Goal: Transaction & Acquisition: Obtain resource

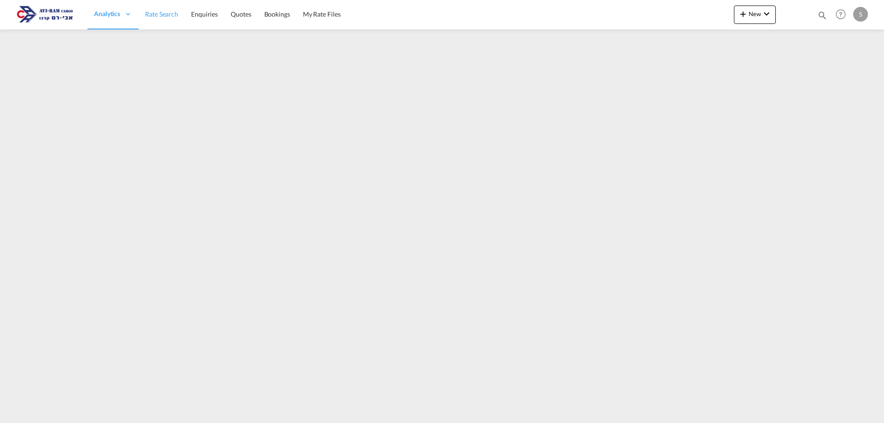
click at [166, 12] on span "Rate Search" at bounding box center [161, 14] width 33 height 8
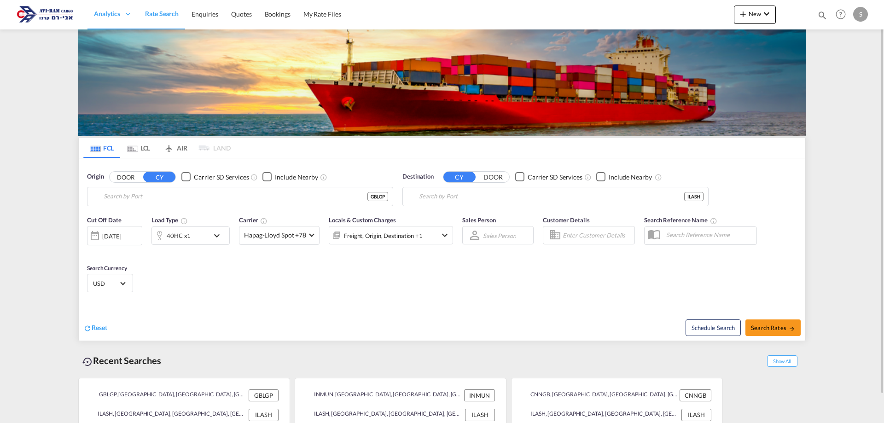
type input "[GEOGRAPHIC_DATA], [GEOGRAPHIC_DATA]"
type input "Ashdod, ILASH"
click at [143, 151] on md-tab-item "LCL" at bounding box center [138, 148] width 37 height 20
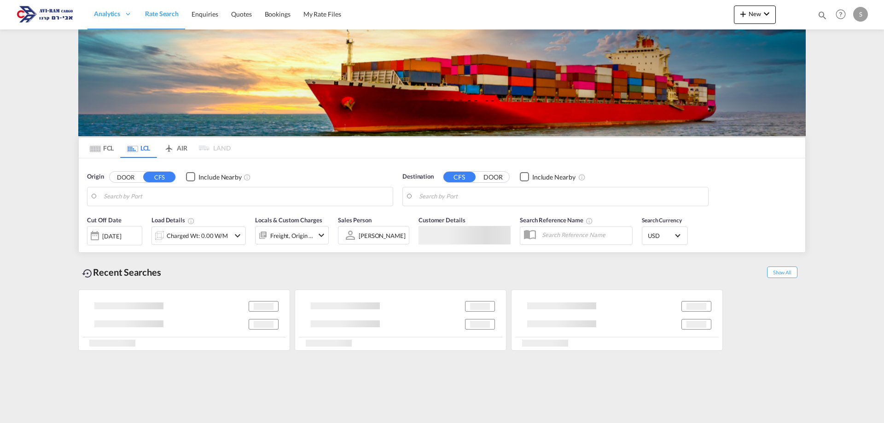
type input "Koper, SIKOP"
type input "Ashdod, ILASH"
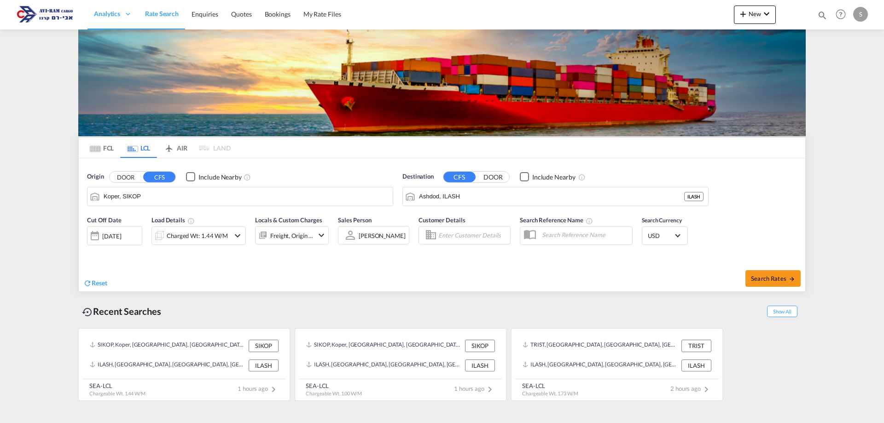
click at [140, 198] on input "Koper, SIKOP" at bounding box center [246, 197] width 285 height 14
paste input "[GEOGRAPHIC_DATA]"
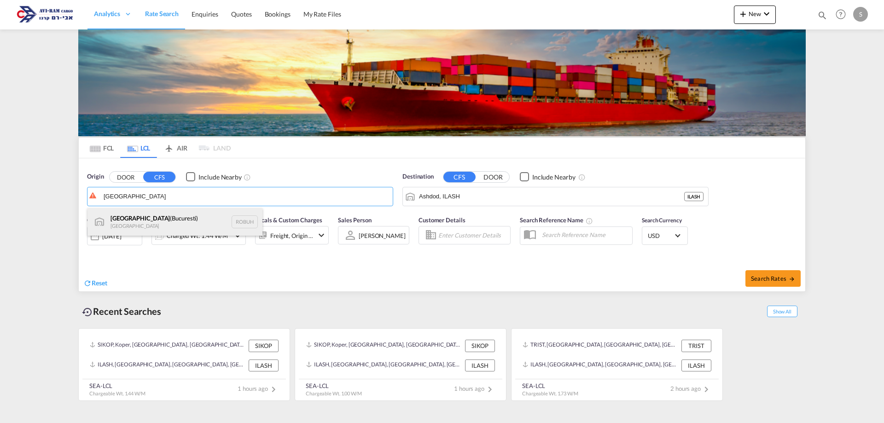
click at [140, 219] on div "[GEOGRAPHIC_DATA] ([GEOGRAPHIC_DATA]) [GEOGRAPHIC_DATA] ROBUH" at bounding box center [175, 222] width 175 height 28
type input "[GEOGRAPHIC_DATA] ([GEOGRAPHIC_DATA]), ROBUH"
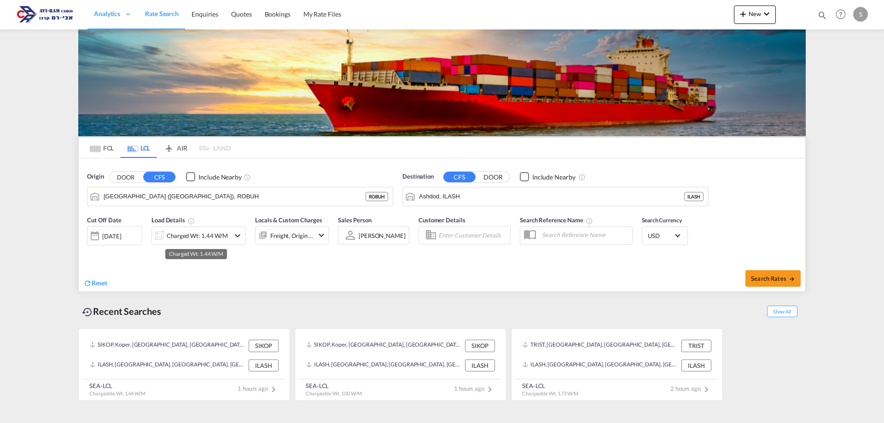
click at [205, 238] on div "Charged Wt: 1.44 W/M" at bounding box center [197, 235] width 61 height 13
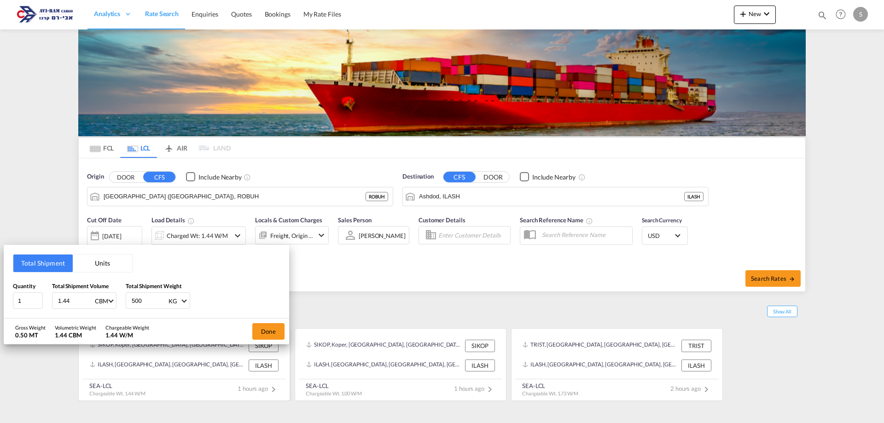
click at [266, 330] on button "Done" at bounding box center [268, 331] width 32 height 17
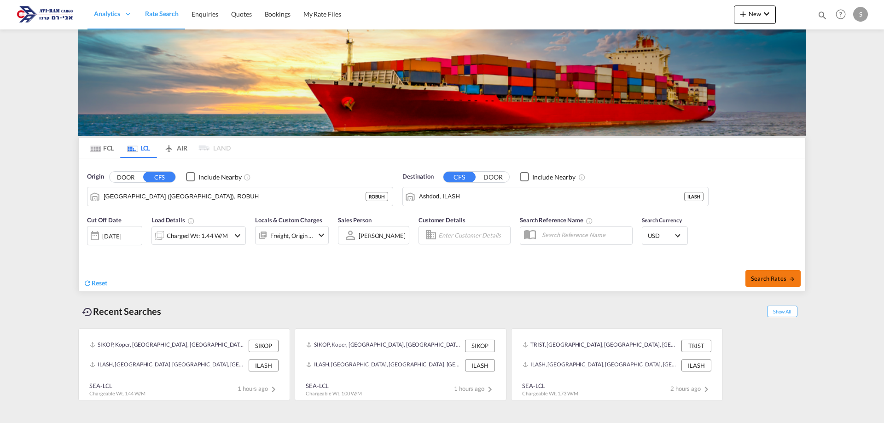
click at [764, 275] on span "Search Rates" at bounding box center [773, 278] width 44 height 7
type input "ROBUH to ILASH / [DATE]"
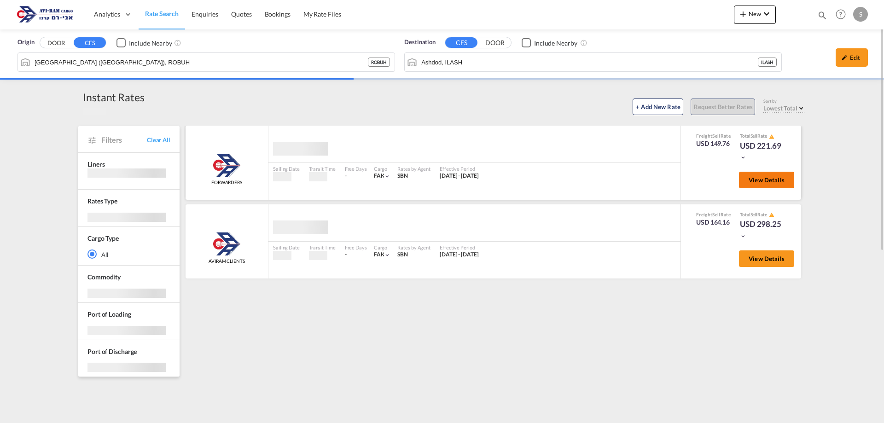
click at [745, 182] on button "View Details" at bounding box center [766, 180] width 55 height 17
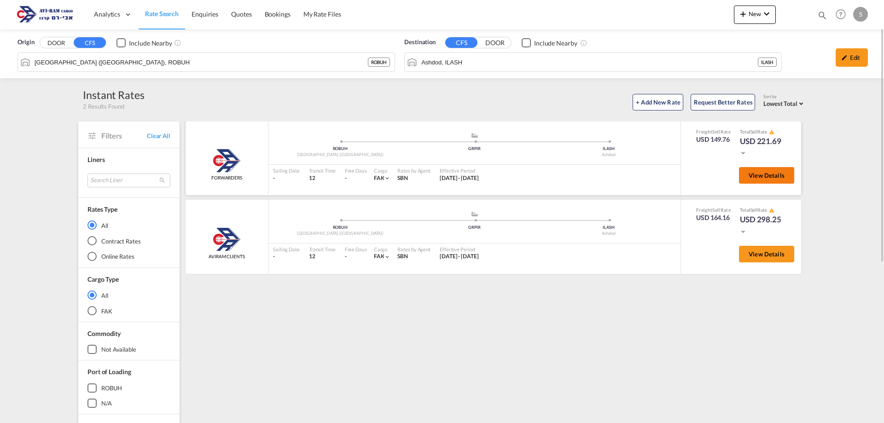
click at [763, 179] on span "View Details" at bounding box center [767, 175] width 36 height 7
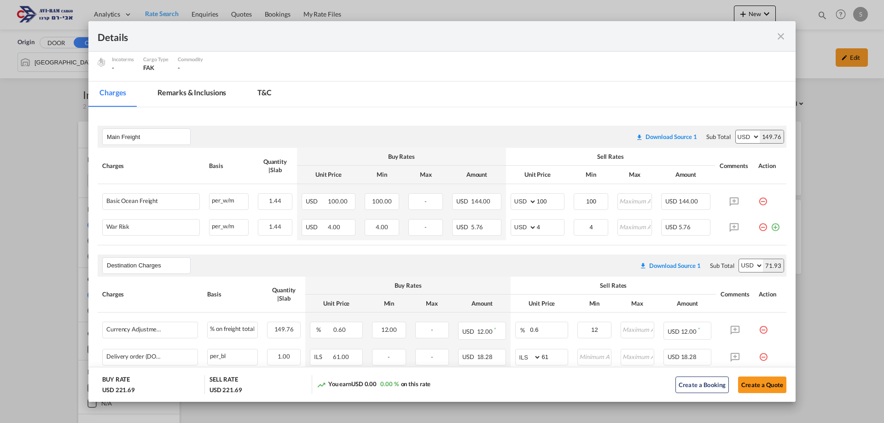
scroll to position [99, 0]
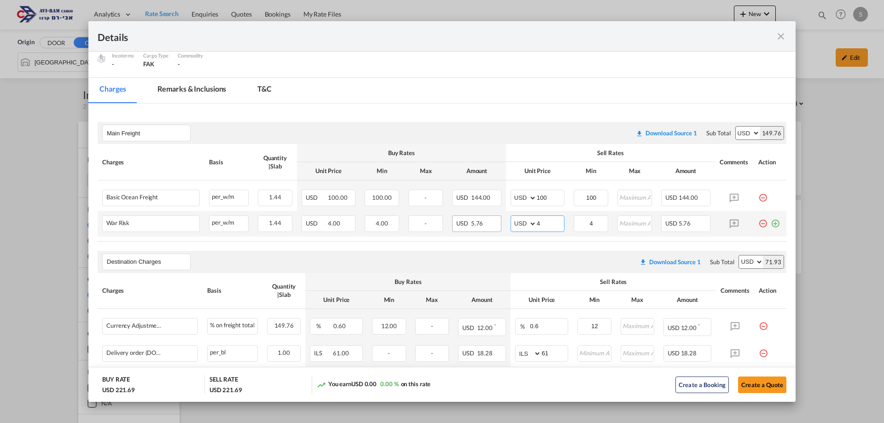
drag, startPoint x: 544, startPoint y: 225, endPoint x: 465, endPoint y: 225, distance: 79.2
click at [468, 221] on tr "War Risk Please Enter Already Exists per_w/m per_w/m can not applied for this c…" at bounding box center [442, 224] width 689 height 26
type input "2"
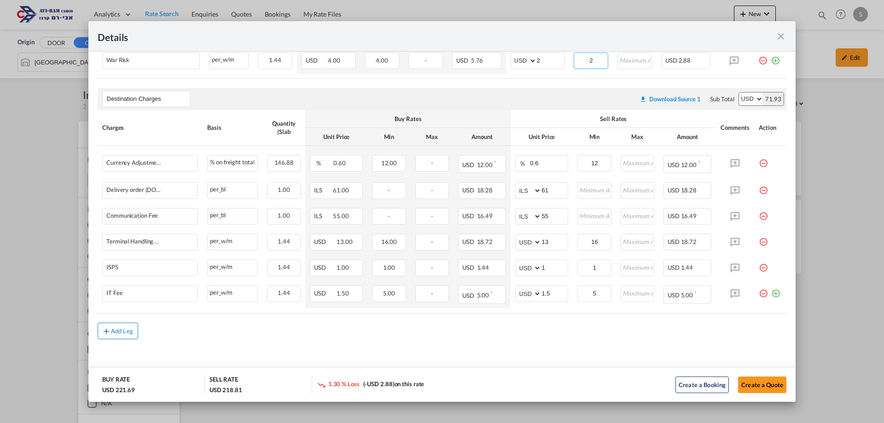
type input "2"
click at [110, 328] on md-icon "icon-plus md-link-fg s20" at bounding box center [106, 331] width 9 height 9
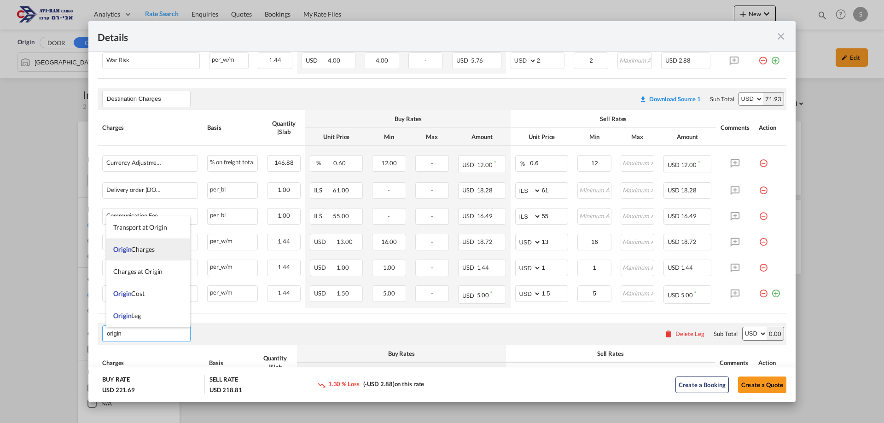
click at [142, 246] on span "Origin Charges" at bounding box center [133, 249] width 41 height 8
type input "Origin Charges"
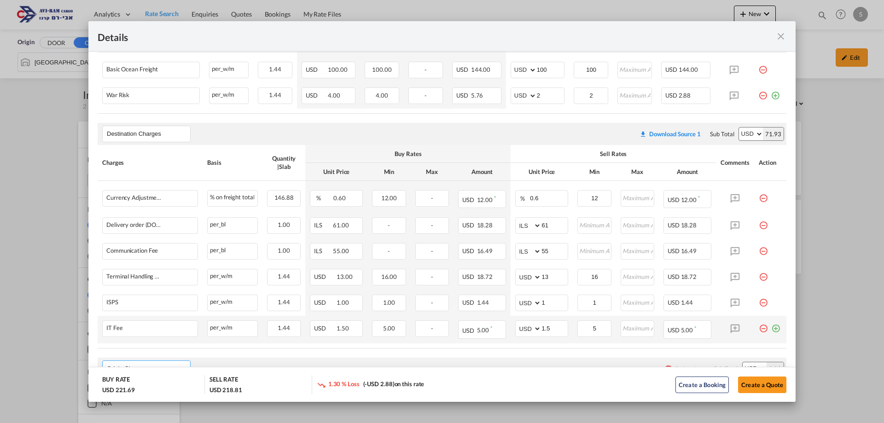
scroll to position [365, 0]
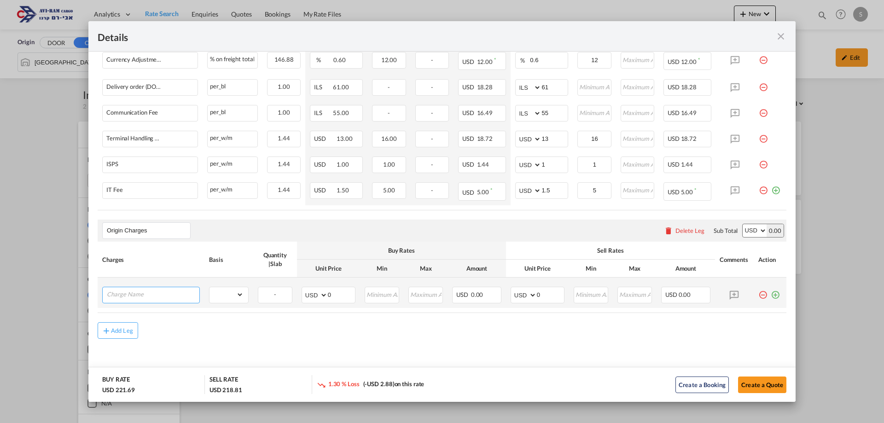
click at [160, 299] on input "Charge Name" at bounding box center [153, 294] width 93 height 14
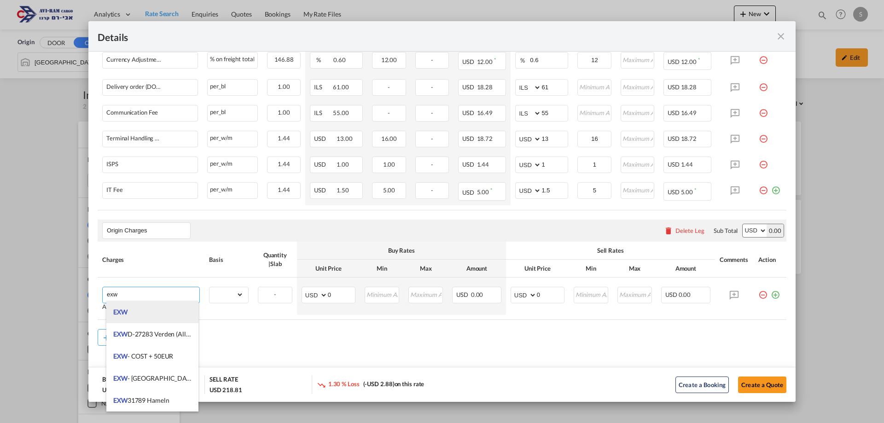
click at [157, 312] on li "EXW" at bounding box center [152, 312] width 92 height 22
type input "EXW"
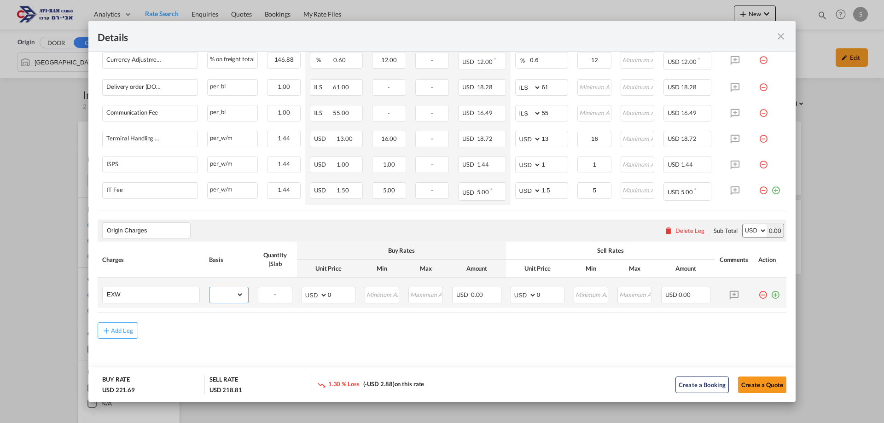
click at [215, 296] on select "gross_weight volumetric_weight per_shipment per_bl per_km per_hawb per_kg flat …" at bounding box center [227, 294] width 34 height 15
select select "per_shipment"
click at [210, 287] on select "gross_weight volumetric_weight per_shipment per_bl per_km per_hawb per_kg flat …" at bounding box center [227, 294] width 34 height 15
drag, startPoint x: 545, startPoint y: 297, endPoint x: 502, endPoint y: 300, distance: 43.4
click at [506, 299] on td "AED AFN ALL AMD ANG AOA ARS AUD AWG AZN BAM BBD BDT BGN BHD BIF BMD BND [PERSON…" at bounding box center [537, 293] width 63 height 30
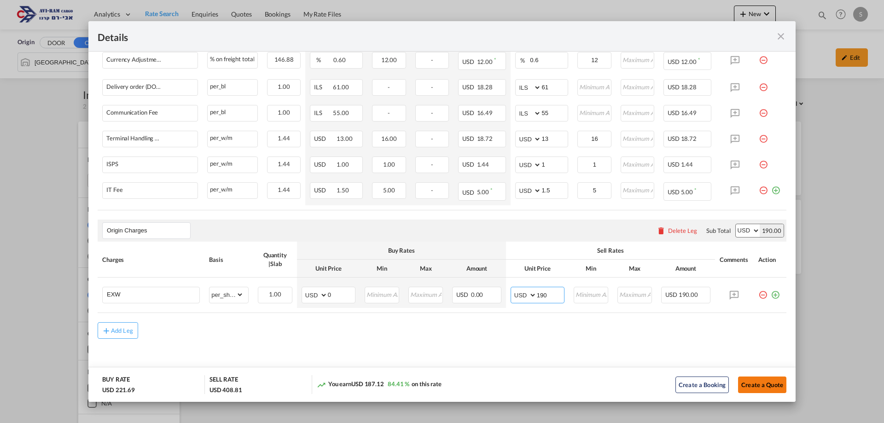
type input "190"
click at [757, 386] on button "Create a Quote" at bounding box center [762, 385] width 48 height 17
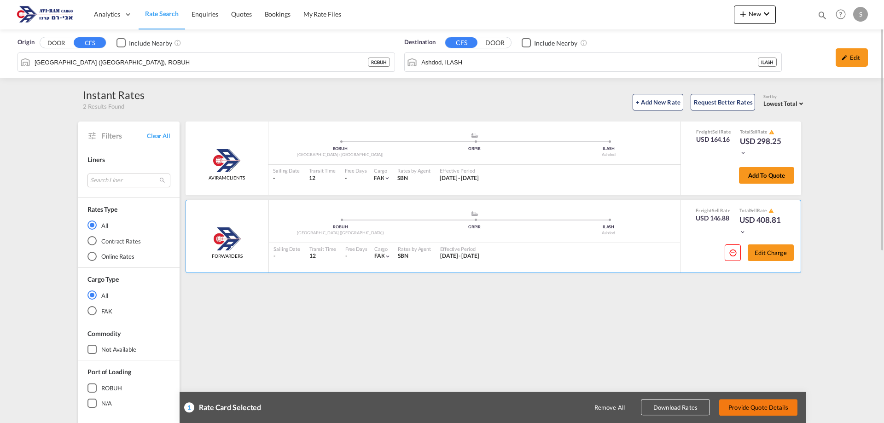
click at [772, 407] on button "Provide Quote Details" at bounding box center [758, 407] width 78 height 17
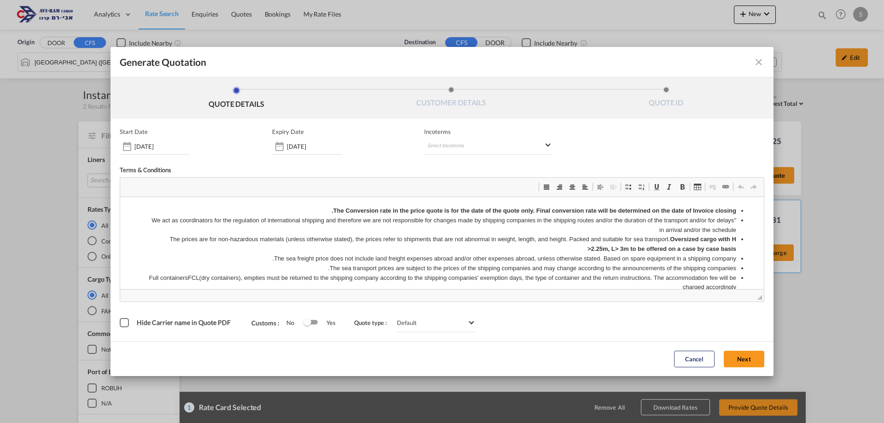
scroll to position [0, 0]
click at [453, 144] on md-select "Select Incoterms CIF - export Cost,Insurance and Freight CIF - import Cost,Insu…" at bounding box center [488, 146] width 129 height 17
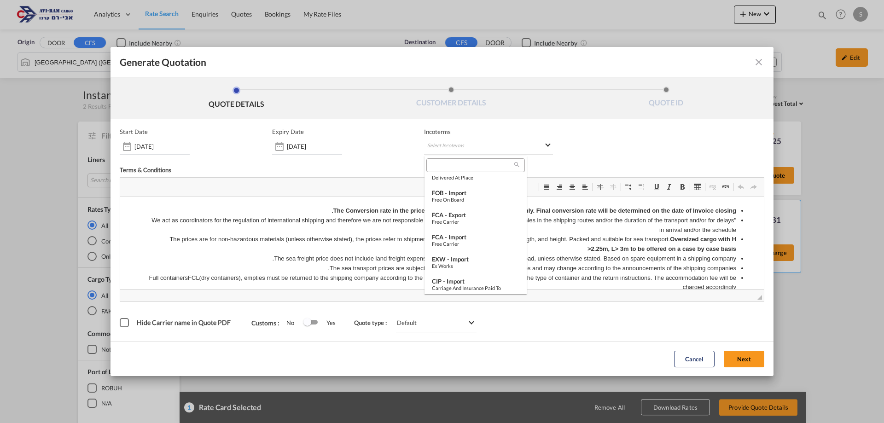
scroll to position [322, 0]
click at [474, 264] on div "Ex Works" at bounding box center [476, 264] width 88 height 6
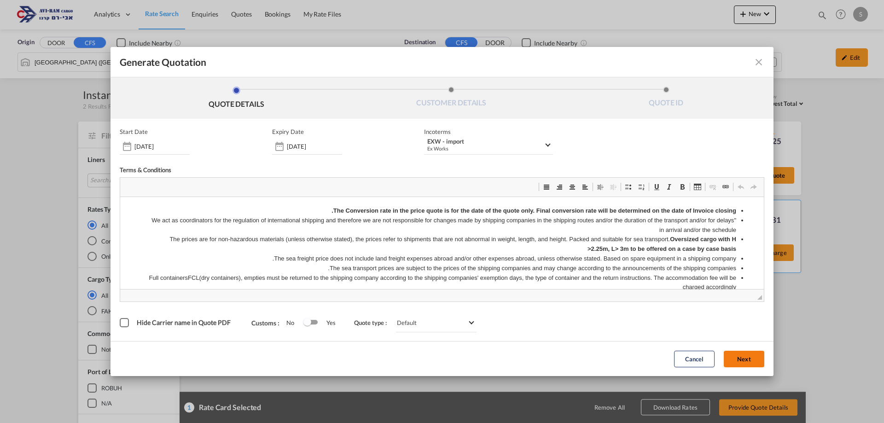
click at [735, 357] on button "Next" at bounding box center [744, 359] width 41 height 17
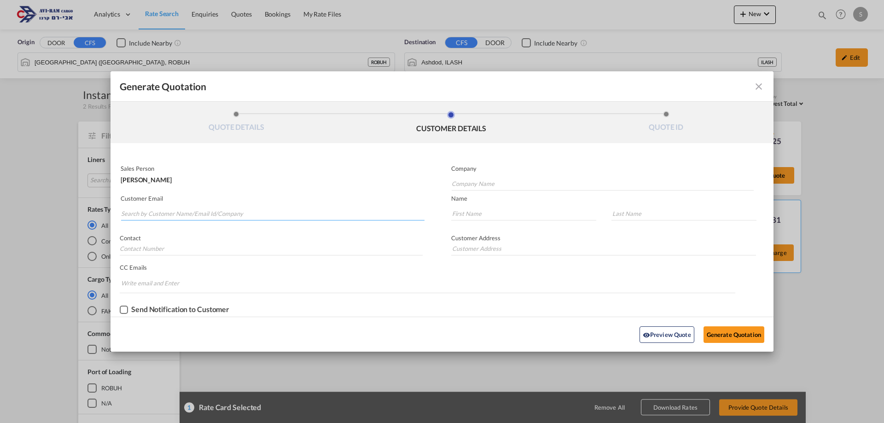
click at [165, 213] on input "Search by Customer Name/Email Id/Company" at bounding box center [272, 214] width 303 height 14
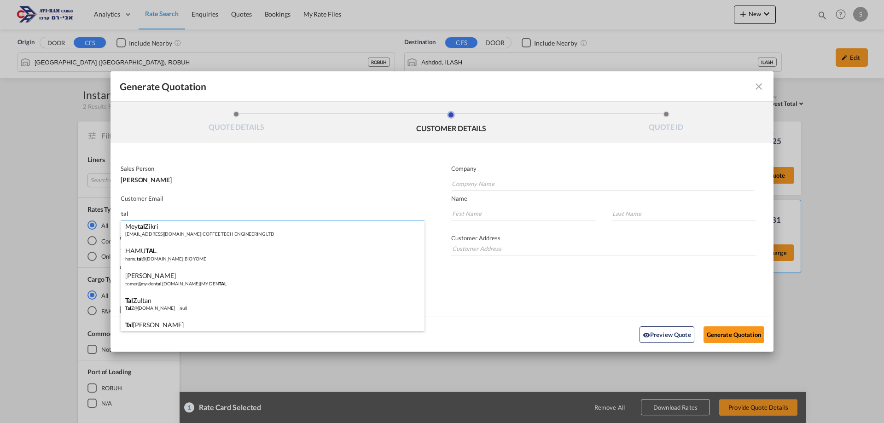
scroll to position [295, 0]
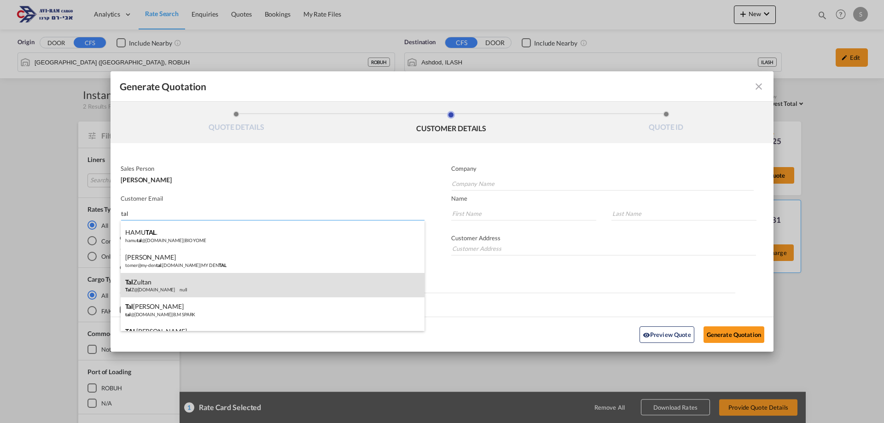
type input "tal"
click at [212, 288] on div "[PERSON_NAME] Z@[DOMAIN_NAME] null" at bounding box center [273, 285] width 304 height 25
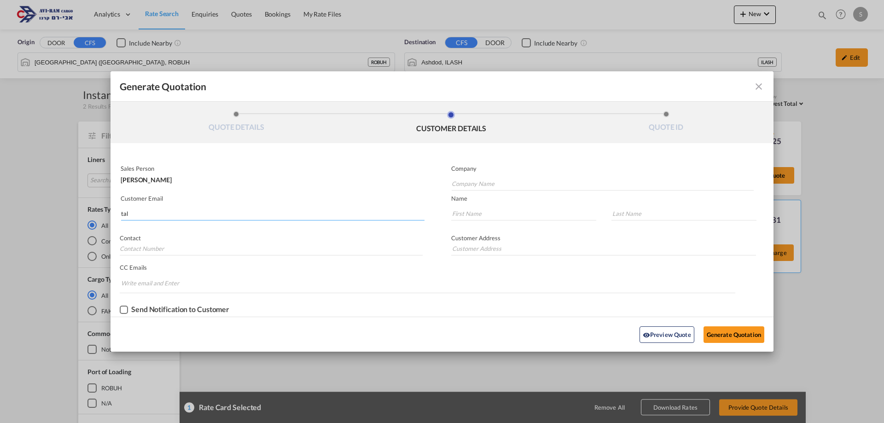
type input "HC"
type input "[EMAIL_ADDRESS][DOMAIN_NAME]"
type input "Tal"
type input "Zultan"
type input "."
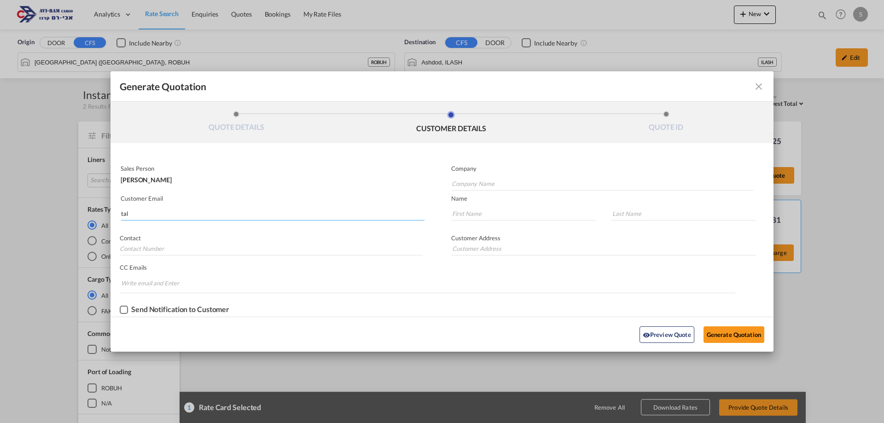
type input "."
click at [721, 335] on button "Generate Quotation" at bounding box center [734, 335] width 61 height 17
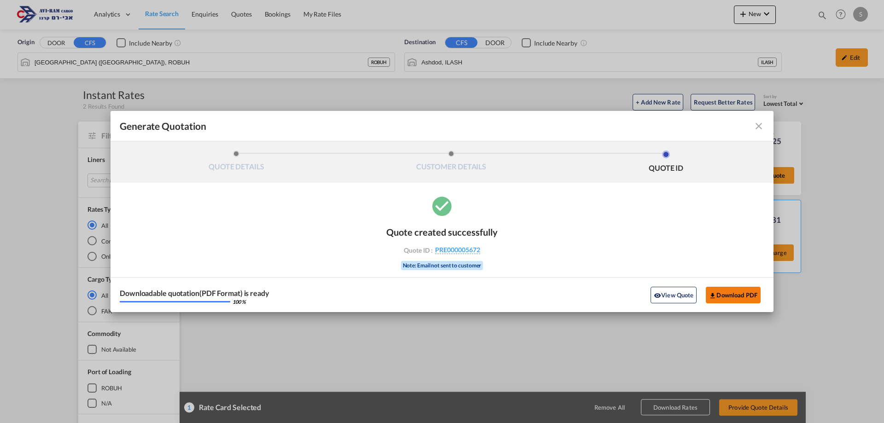
click at [740, 297] on button "Download PDF" at bounding box center [733, 295] width 55 height 17
click at [758, 128] on md-icon "icon-close fg-AAA8AD cursor m-0" at bounding box center [758, 126] width 11 height 11
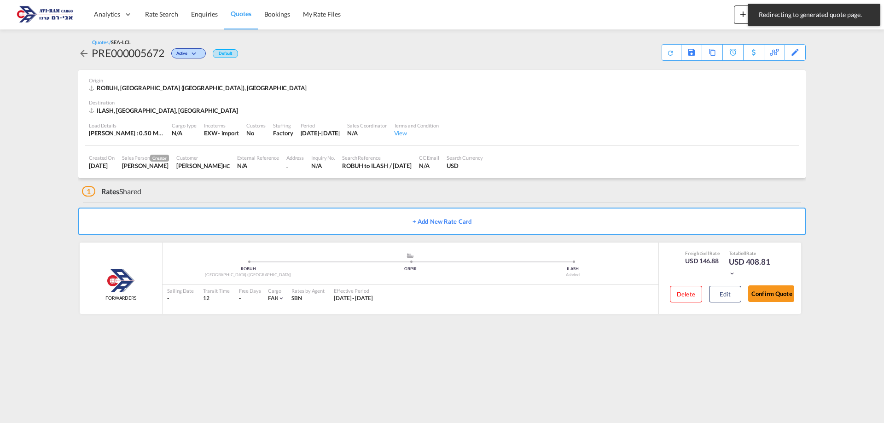
click at [171, 14] on span "Rate Search" at bounding box center [161, 14] width 33 height 8
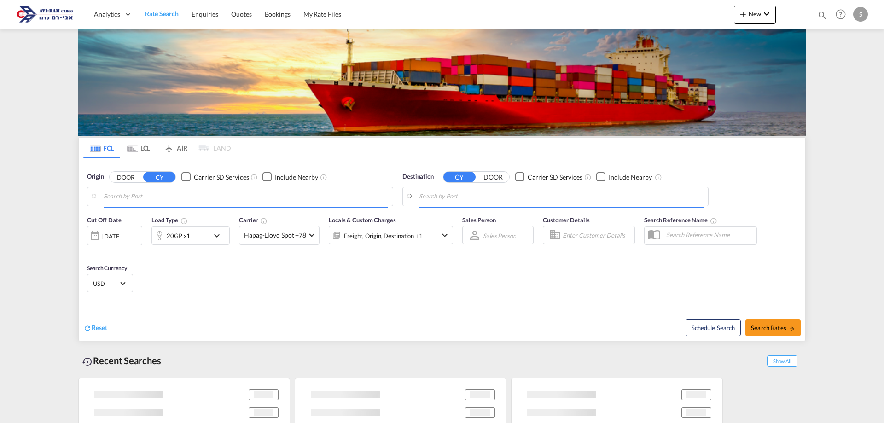
type input "[GEOGRAPHIC_DATA], [GEOGRAPHIC_DATA]"
type input "Ashdod, ILASH"
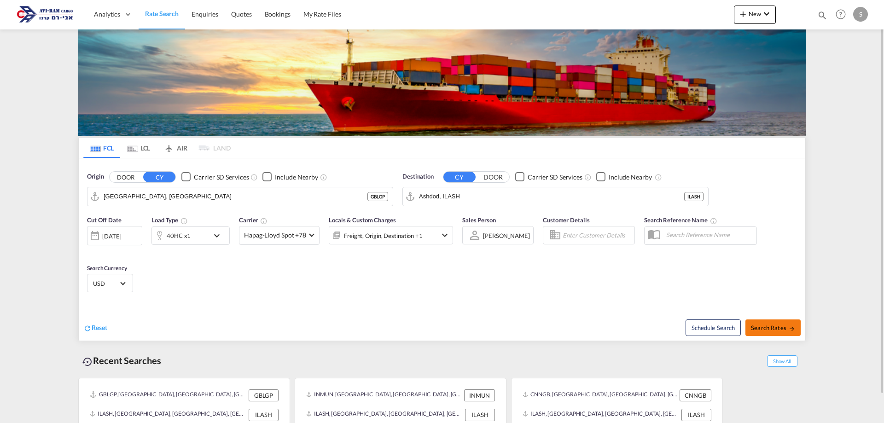
click at [765, 326] on span "Search Rates" at bounding box center [773, 327] width 44 height 7
type input "GBLGP to ILASH / [DATE]"
